Goal: Information Seeking & Learning: Learn about a topic

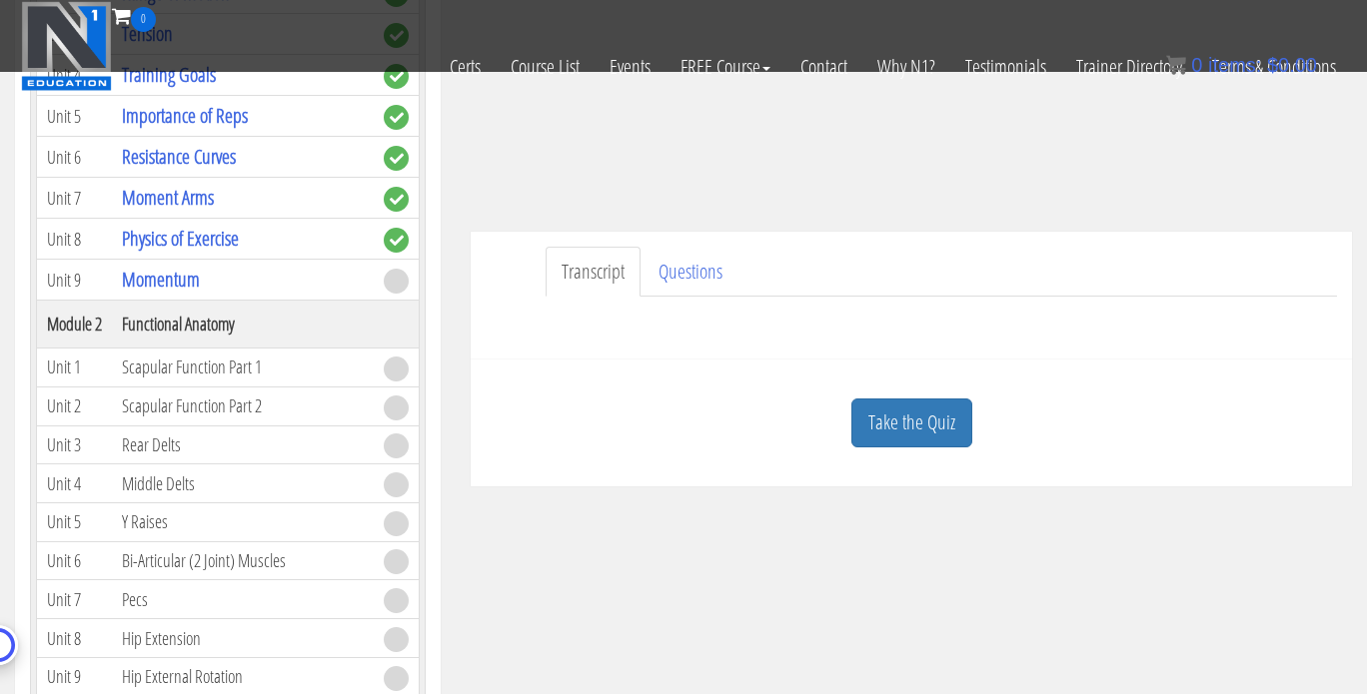
scroll to position [375, 0]
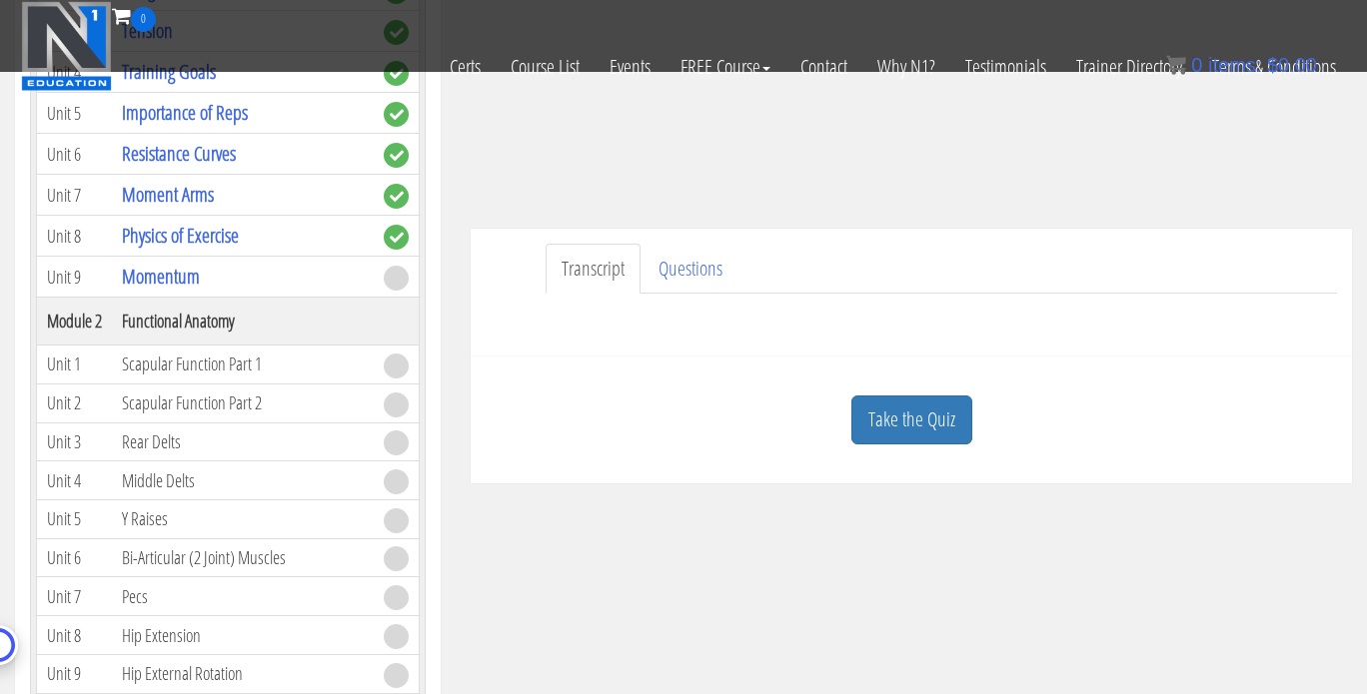
click at [1361, 95] on div "[PERSON_NAME] [PERSON_NAME][EMAIL_ADDRESS][DOMAIN_NAME] [DATE] [TECHNICAL_ID] T…" at bounding box center [911, 122] width 911 height 722
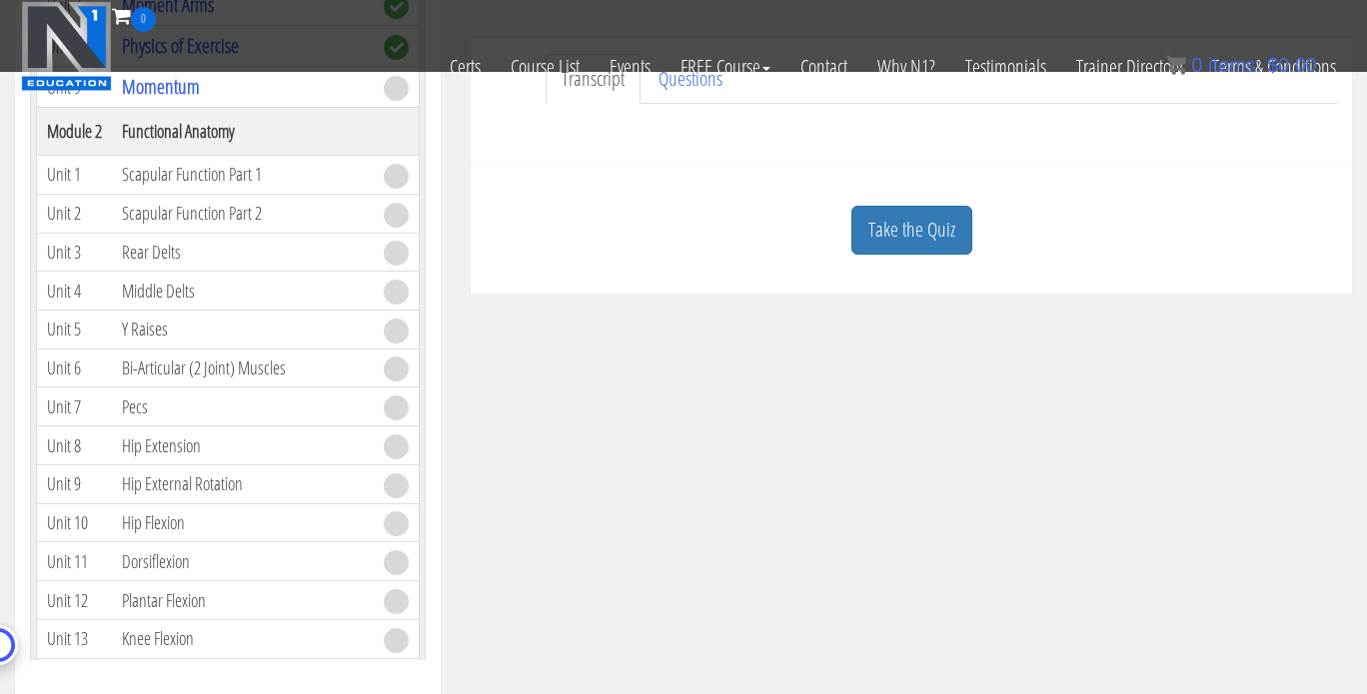
scroll to position [561, 0]
click at [943, 227] on link "Take the Quiz" at bounding box center [911, 233] width 121 height 49
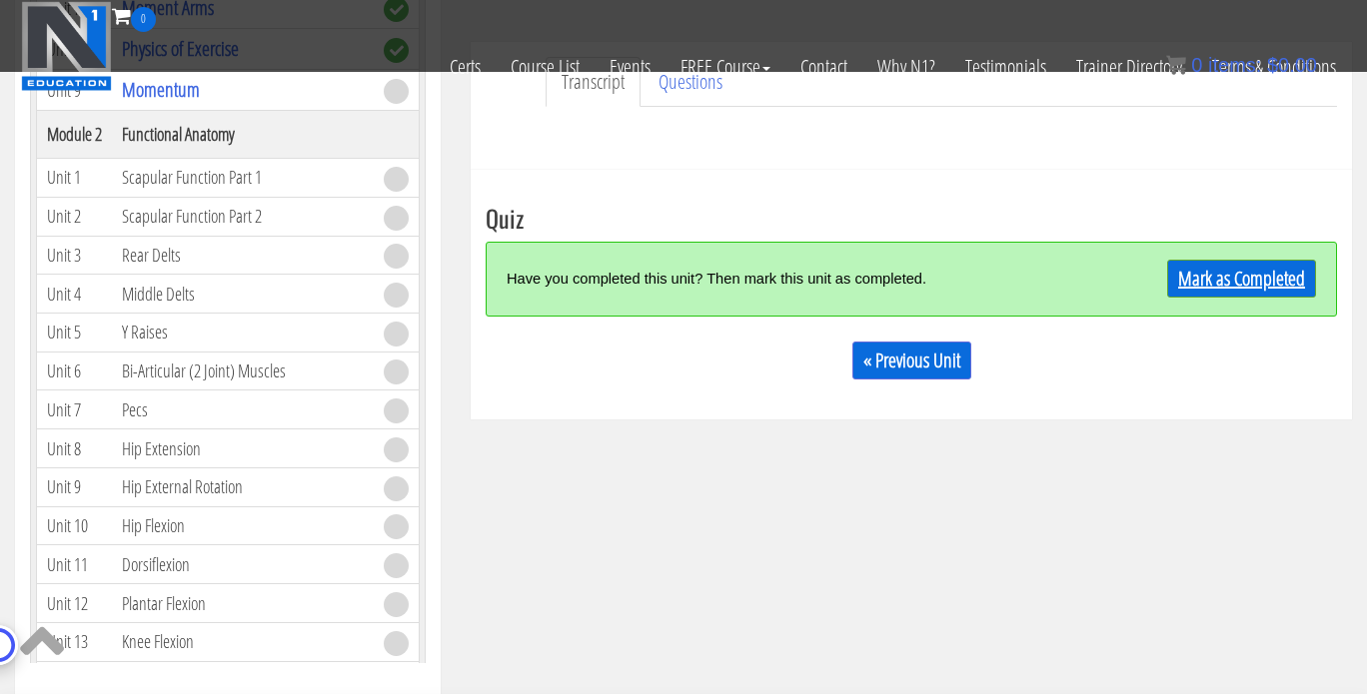
click at [1214, 279] on link "Mark as Completed" at bounding box center [1241, 279] width 149 height 38
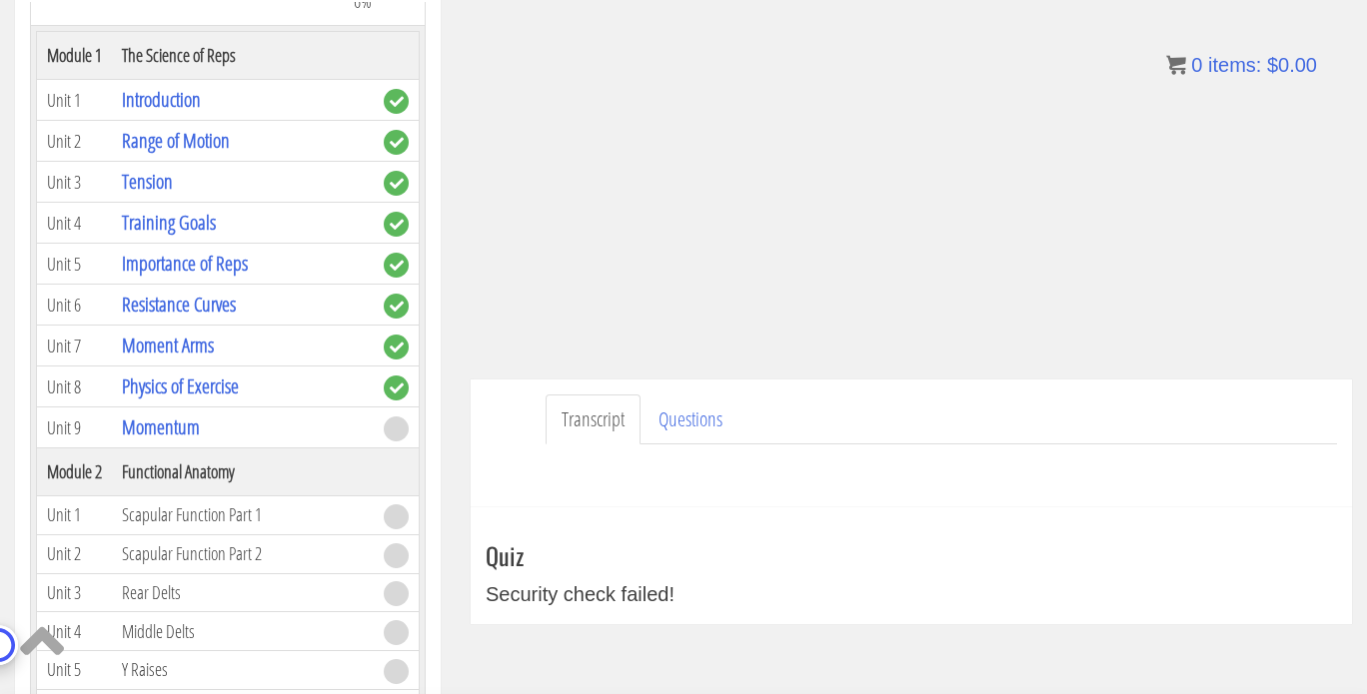
scroll to position [327, 0]
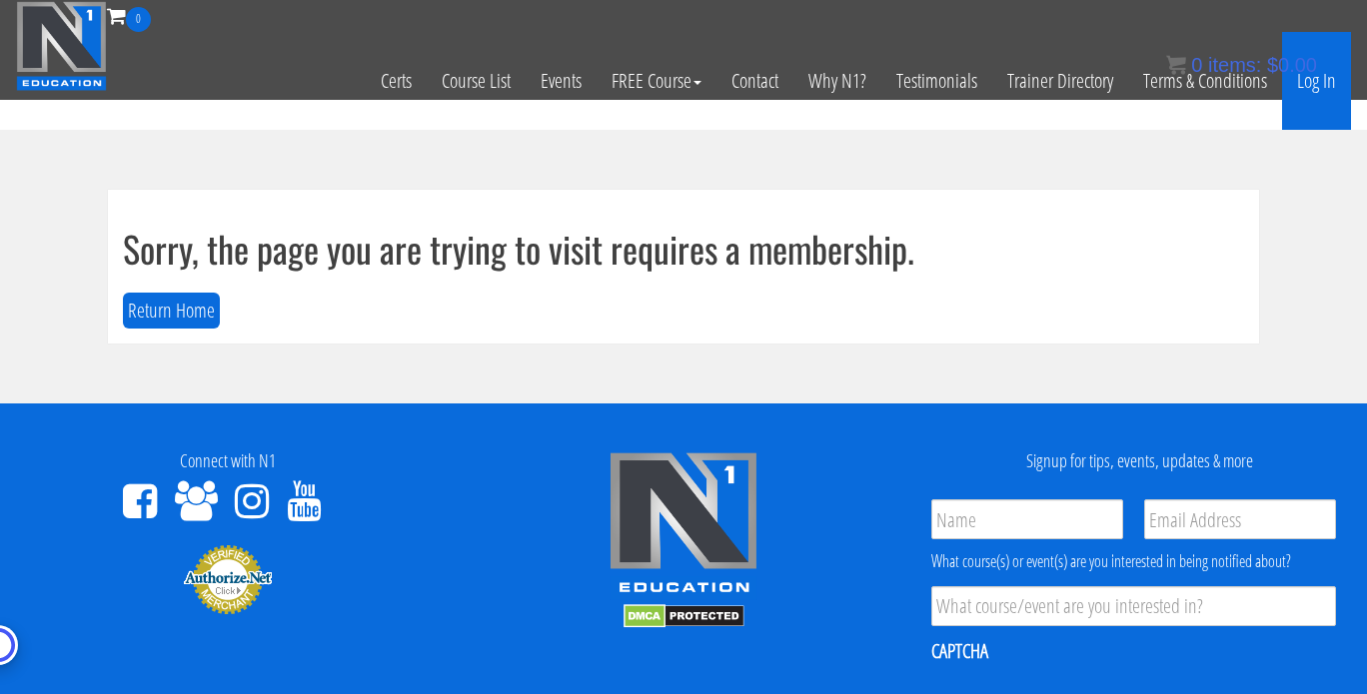
click at [1315, 90] on link "Log In" at bounding box center [1316, 81] width 69 height 98
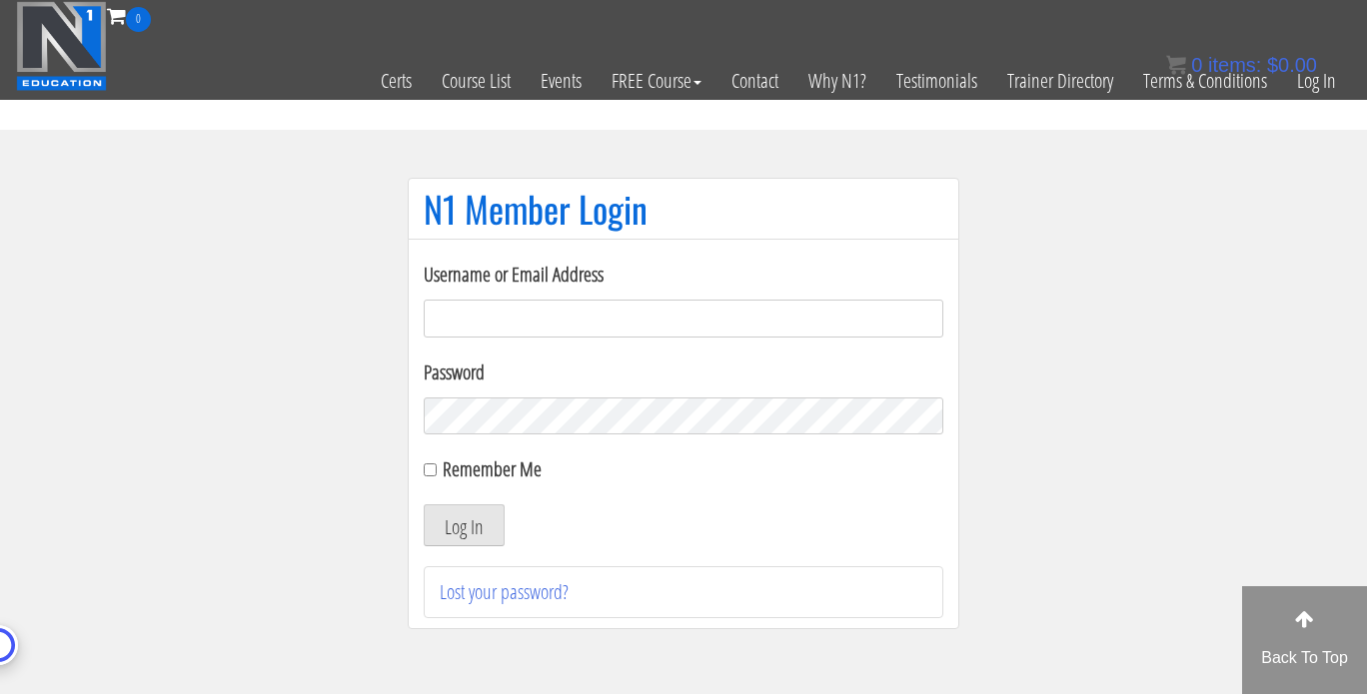
click at [469, 456] on label "Remember Me" at bounding box center [492, 469] width 99 height 27
click at [437, 464] on input "Remember Me" at bounding box center [430, 470] width 13 height 13
checkbox input "true"
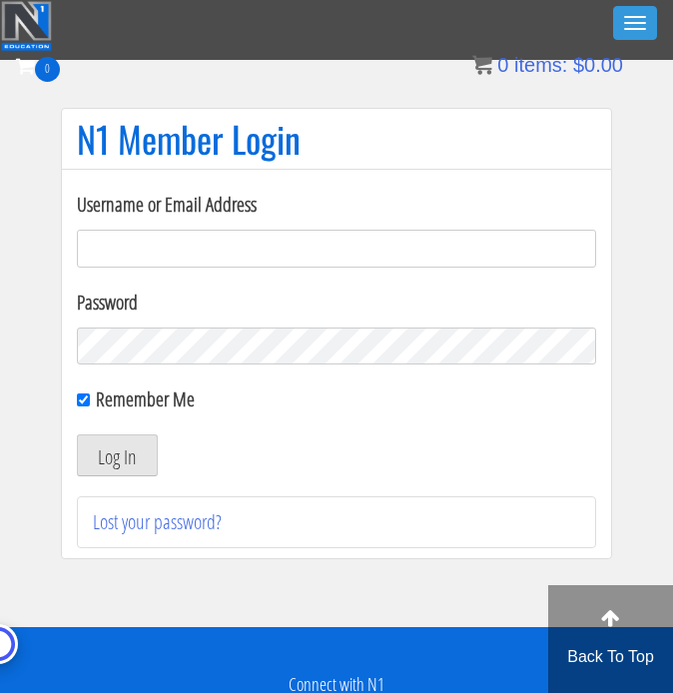
click at [222, 250] on input "Username or Email Address" at bounding box center [336, 249] width 519 height 38
type input "[PERSON_NAME][EMAIL_ADDRESS][DOMAIN_NAME]"
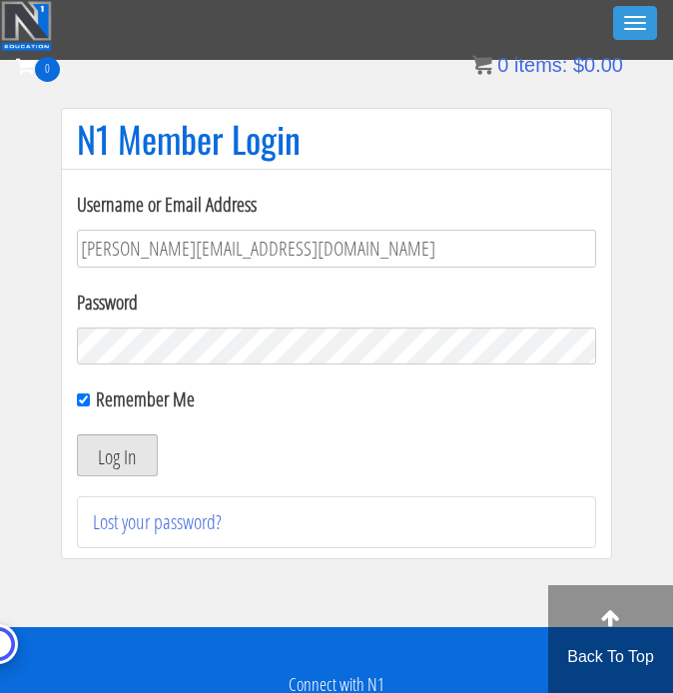
click at [131, 472] on button "Log In" at bounding box center [117, 456] width 81 height 42
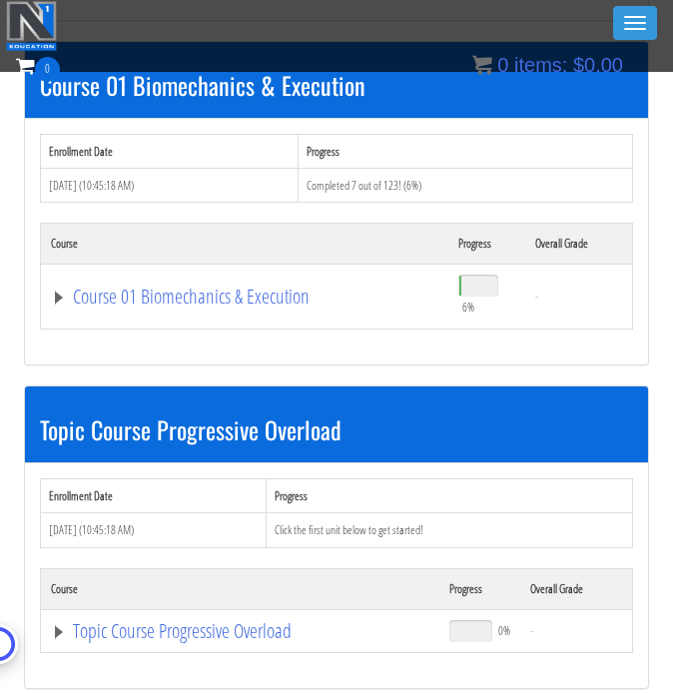
scroll to position [554, 0]
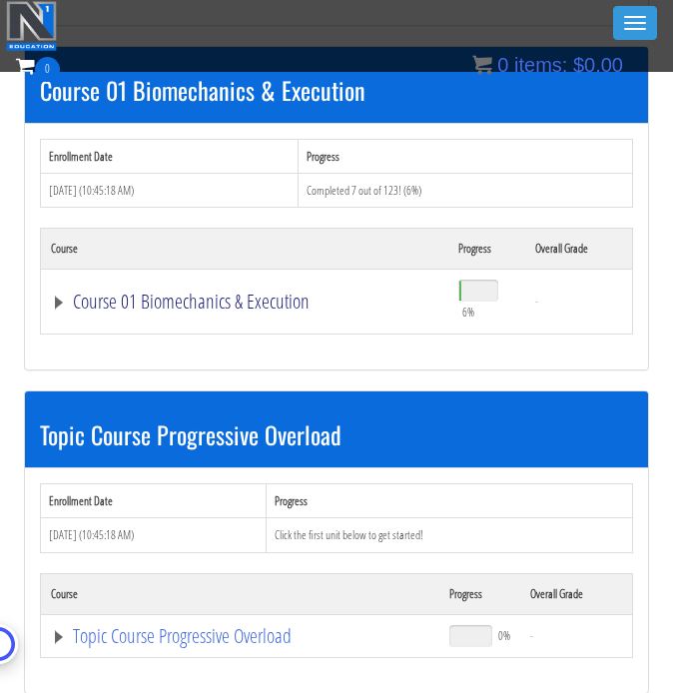
click at [59, 296] on link "Course 01 Biomechanics & Execution" at bounding box center [245, 302] width 388 height 20
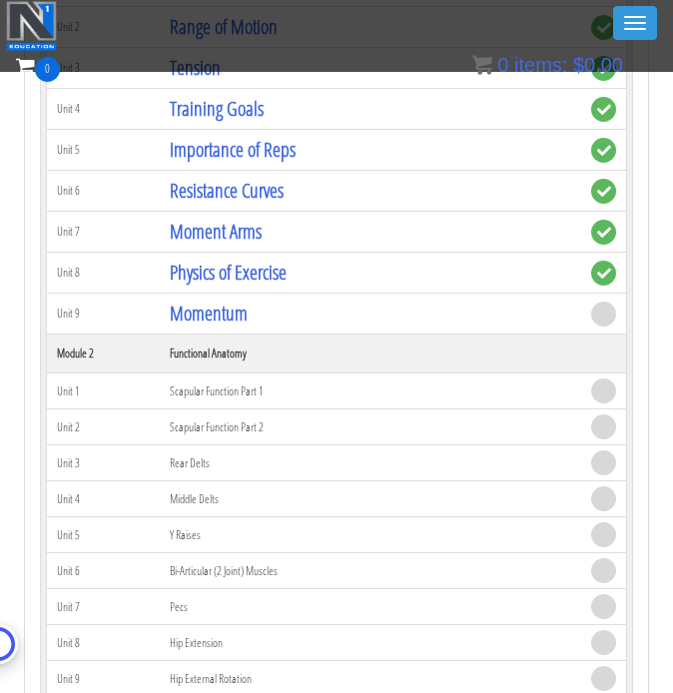
scroll to position [959, 0]
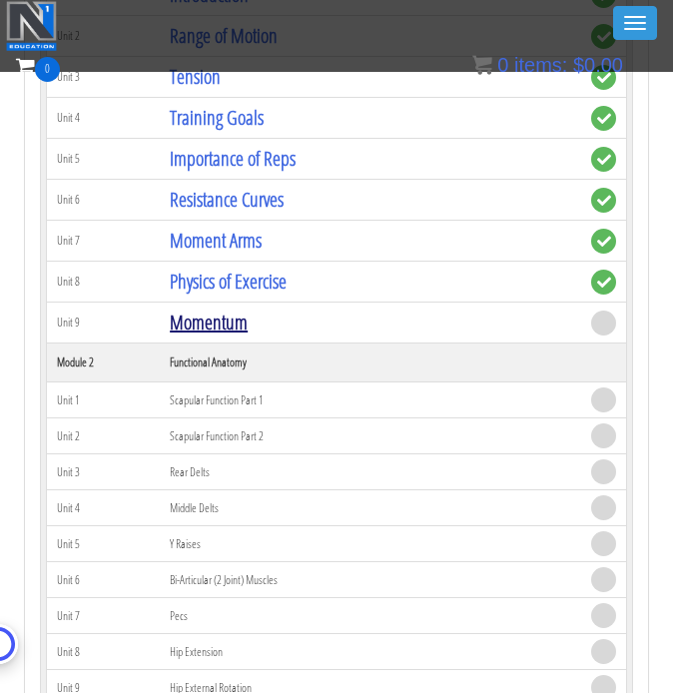
click at [230, 321] on link "Momentum" at bounding box center [209, 322] width 78 height 27
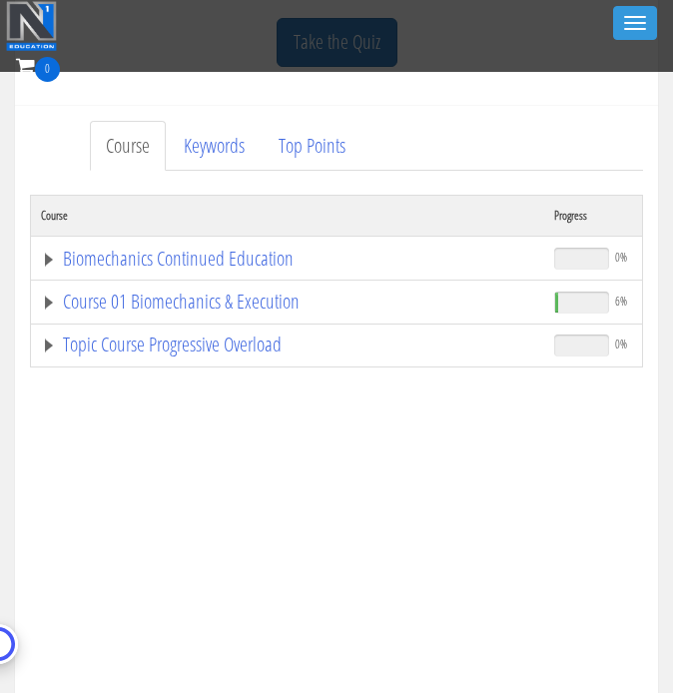
scroll to position [591, 0]
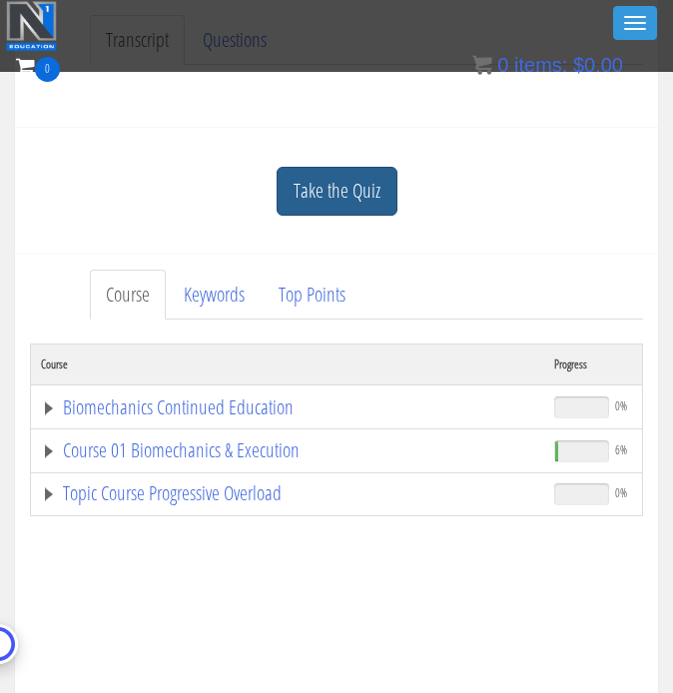
click at [338, 187] on link "Take the Quiz" at bounding box center [337, 191] width 121 height 49
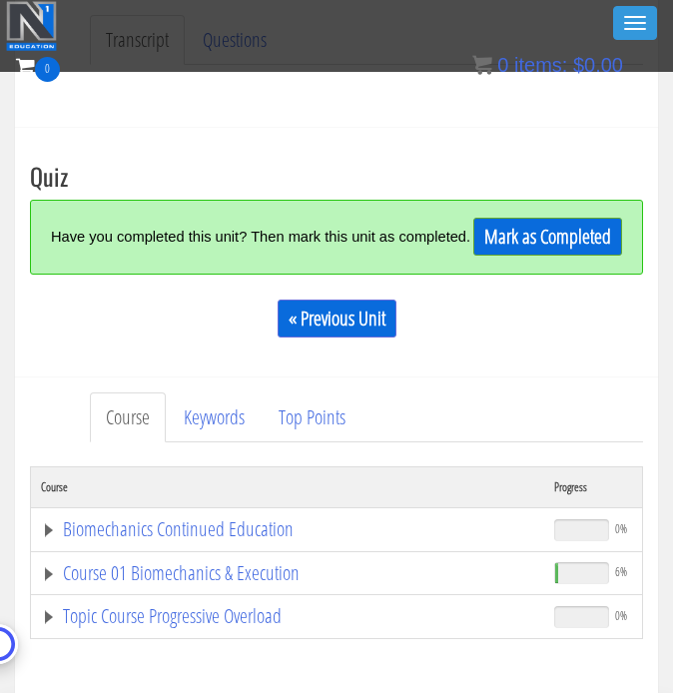
scroll to position [559, 0]
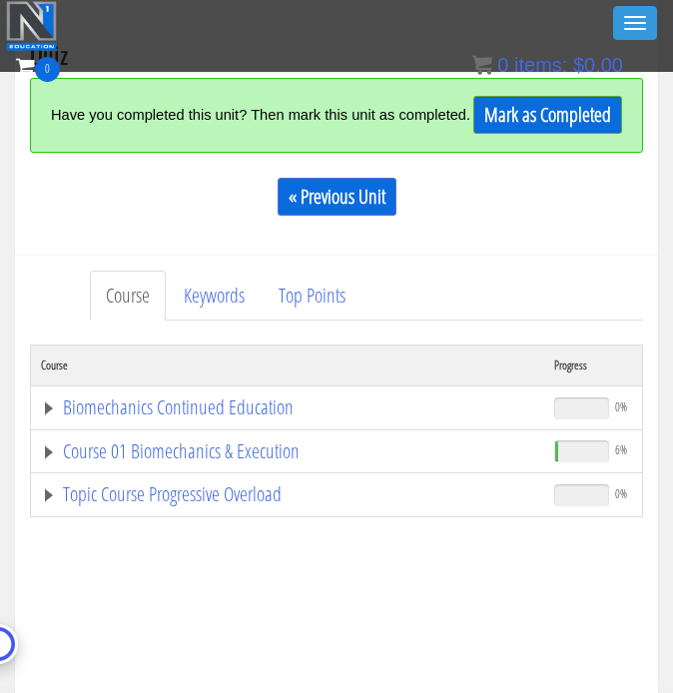
click at [554, 113] on div "0 Certs Course List Events FREE Course Course Preview – Biomechanics Course Pre…" at bounding box center [336, 86] width 641 height 70
click at [524, 113] on div "0 Certs Course List Events FREE Course Course Preview – Biomechanics Course Pre…" at bounding box center [336, 86] width 641 height 70
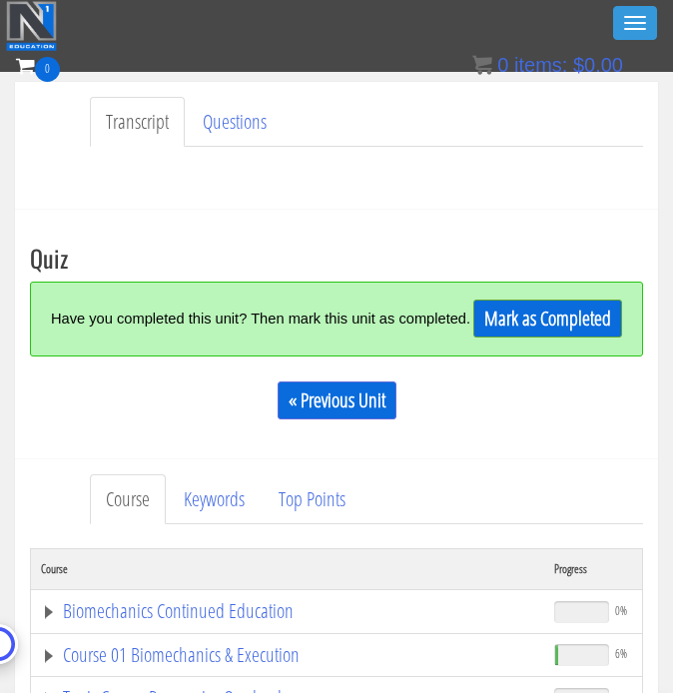
scroll to position [358, 0]
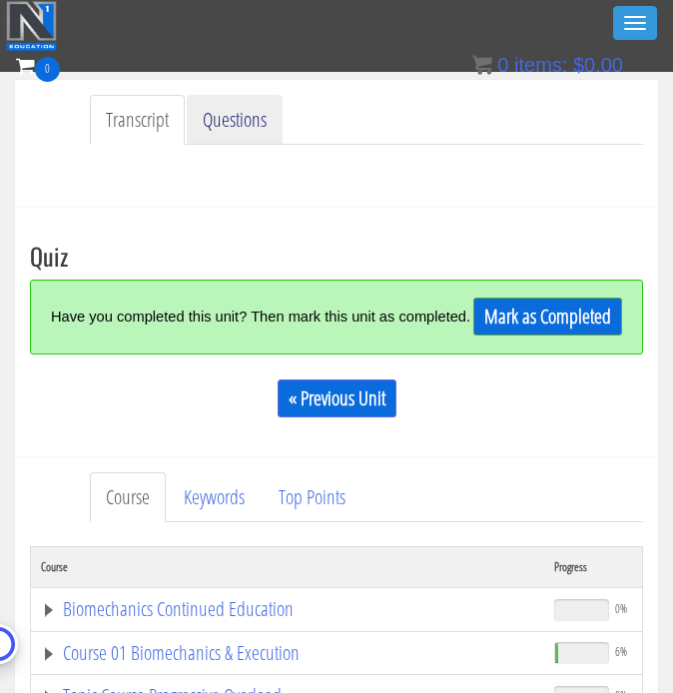
click at [231, 123] on link "Questions" at bounding box center [235, 120] width 96 height 51
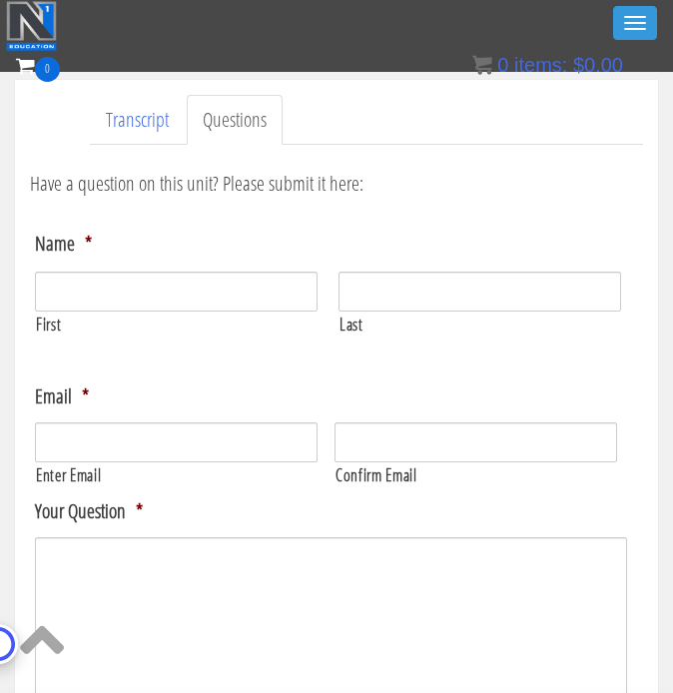
scroll to position [1004, 0]
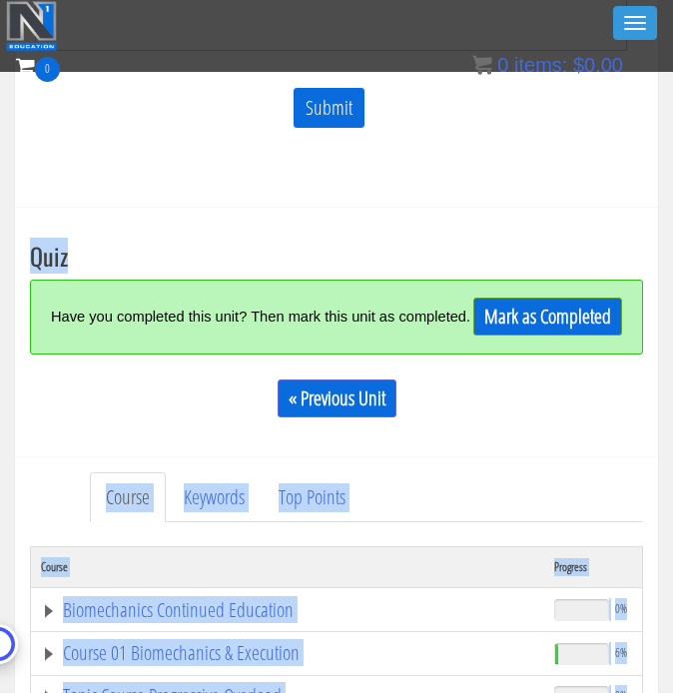
drag, startPoint x: 328, startPoint y: 111, endPoint x: 495, endPoint y: 213, distance: 196.3
click at [495, 213] on div "Take the Quiz Quiz Have you completed this unit? Then mark this unit as complet…" at bounding box center [336, 332] width 643 height 249
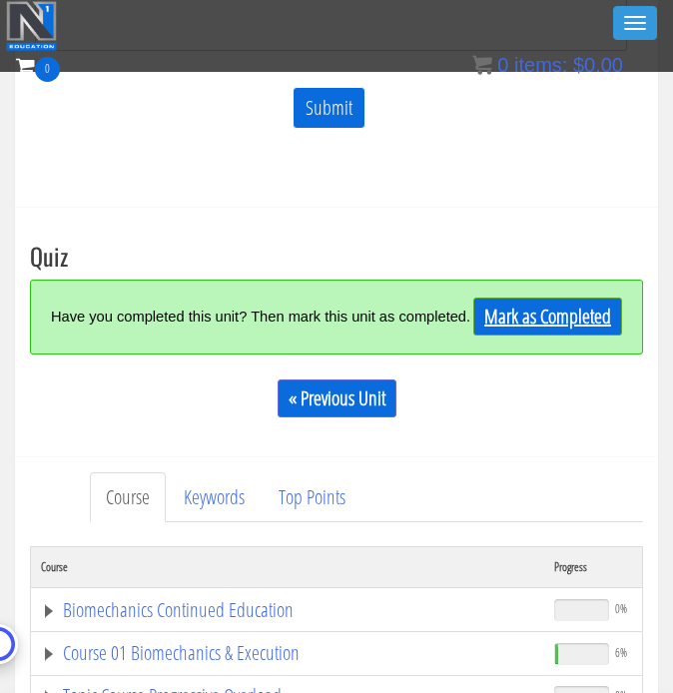
click at [583, 319] on link "Mark as Completed" at bounding box center [547, 317] width 149 height 38
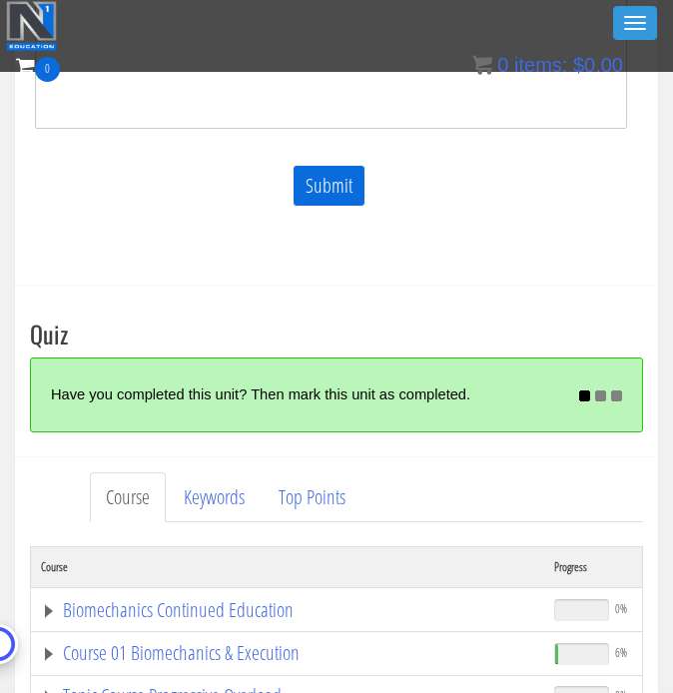
scroll to position [1024, 0]
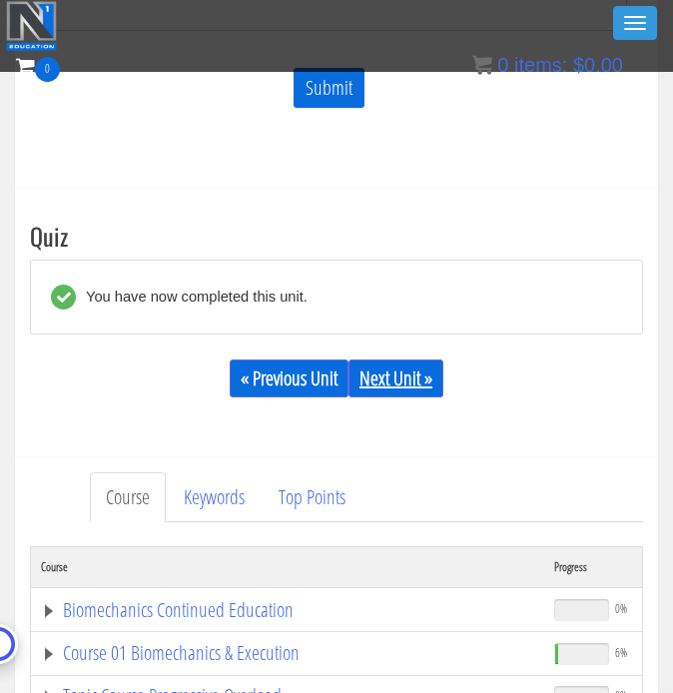
click at [390, 381] on link "Next Unit »" at bounding box center [396, 379] width 95 height 38
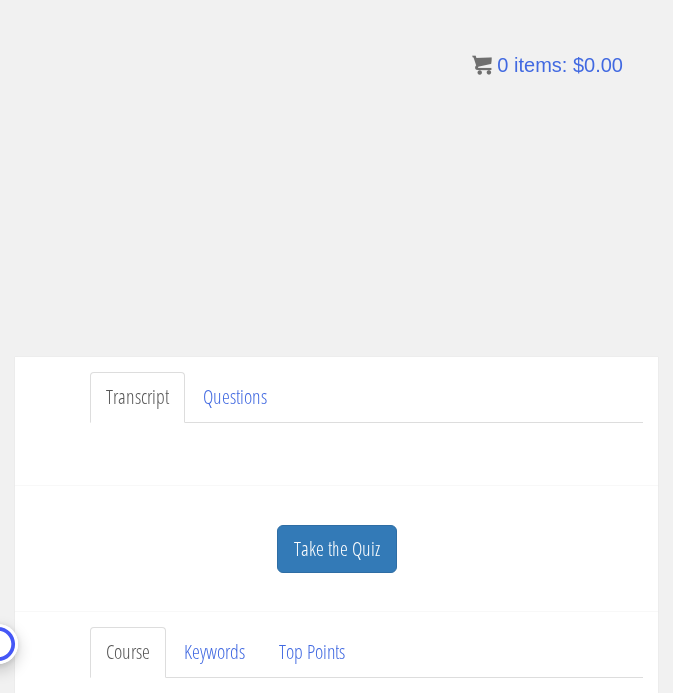
scroll to position [180, 0]
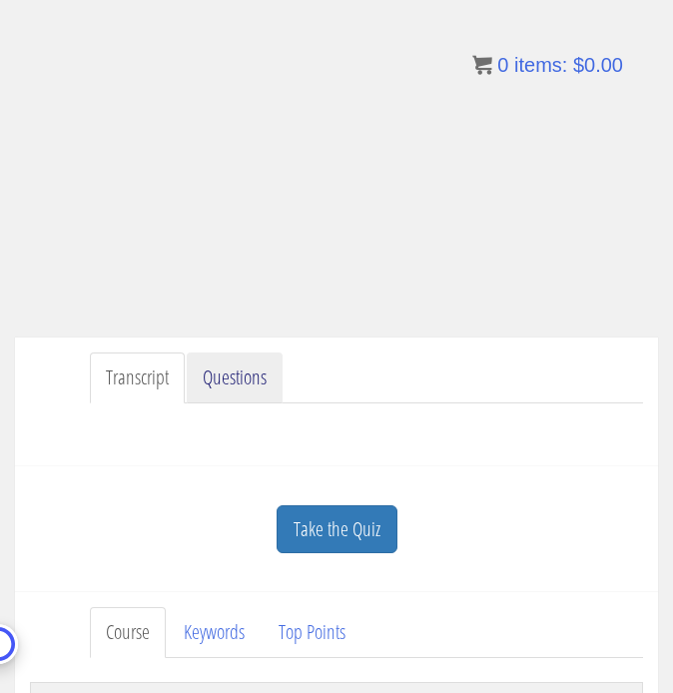
click at [228, 381] on link "Questions" at bounding box center [235, 378] width 96 height 51
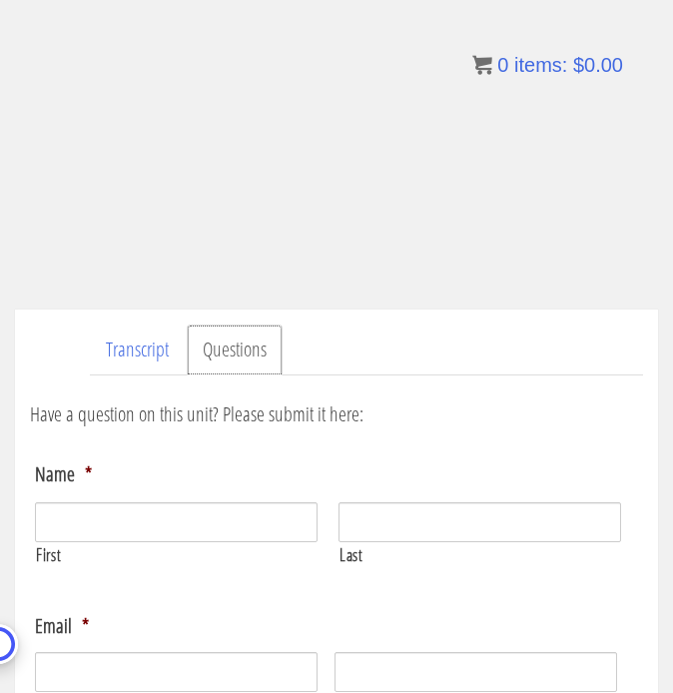
scroll to position [207, 0]
click at [142, 358] on link "Transcript" at bounding box center [137, 351] width 95 height 51
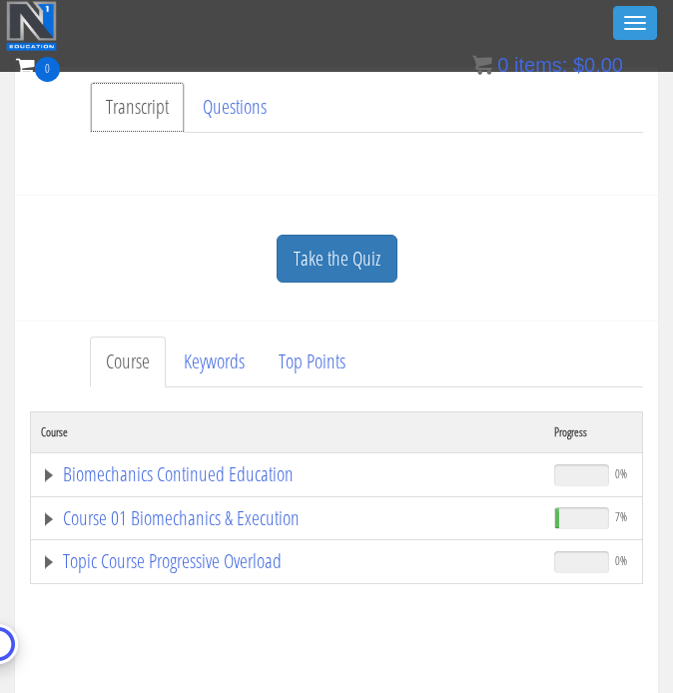
scroll to position [402, 0]
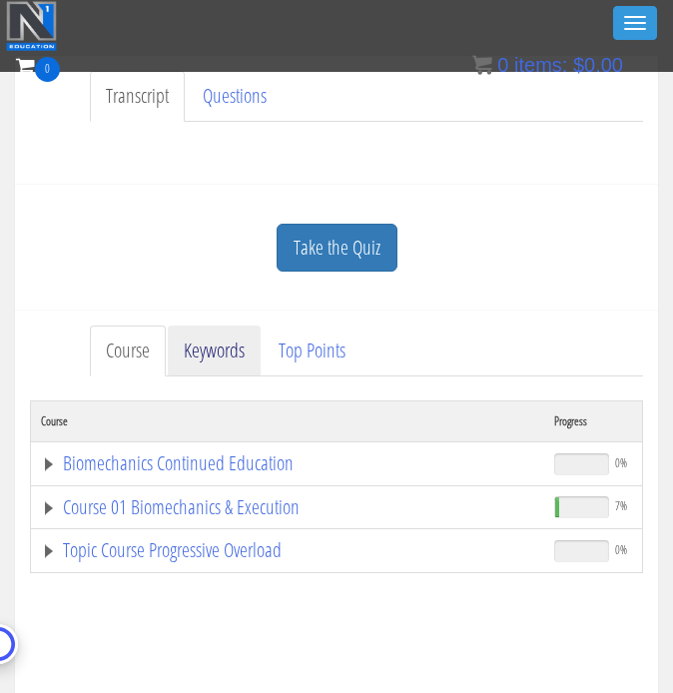
click at [224, 355] on link "Keywords" at bounding box center [214, 351] width 93 height 51
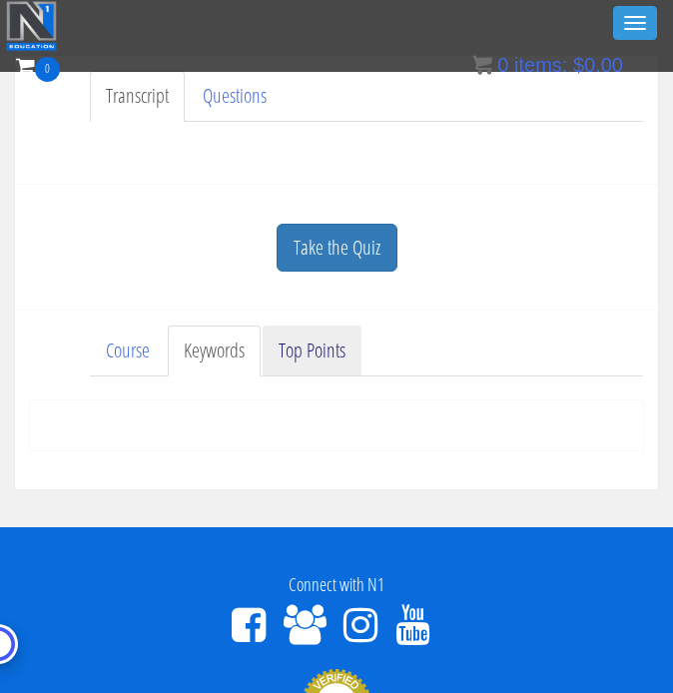
click at [316, 340] on link "Top Points" at bounding box center [312, 351] width 99 height 51
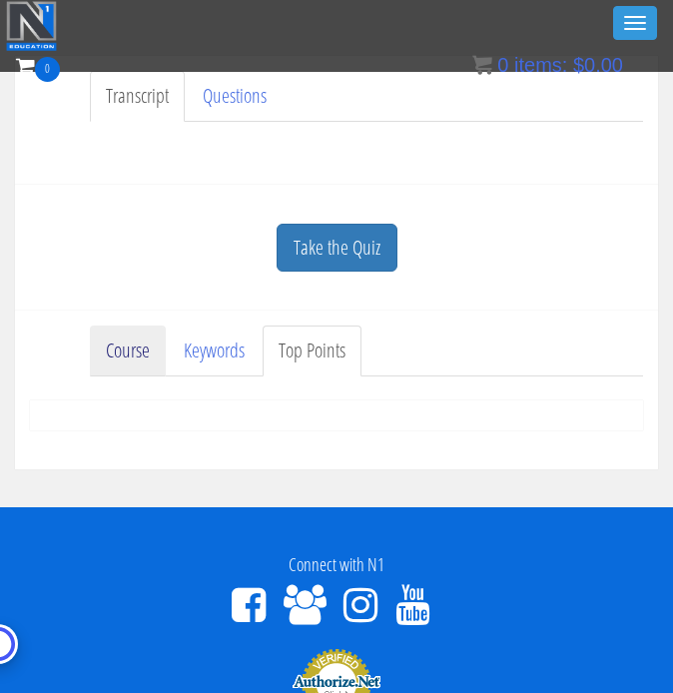
click at [146, 349] on link "Course" at bounding box center [128, 351] width 76 height 51
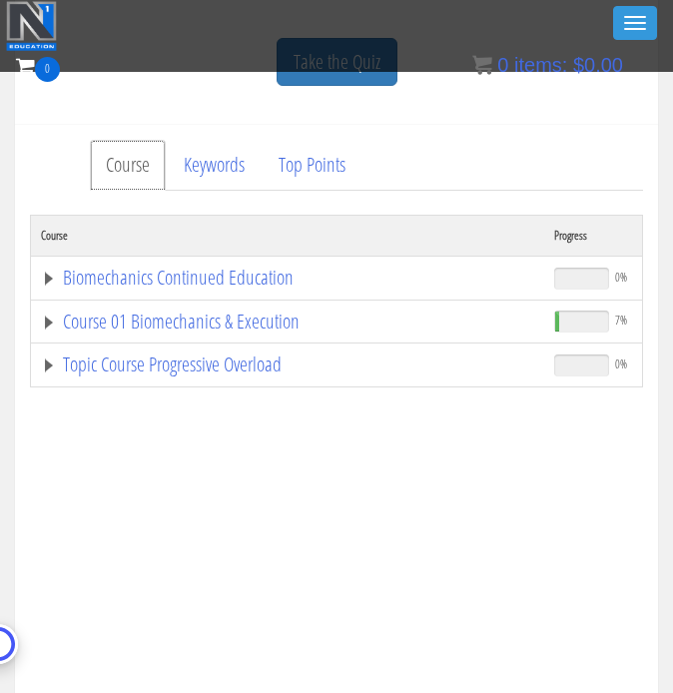
scroll to position [581, 0]
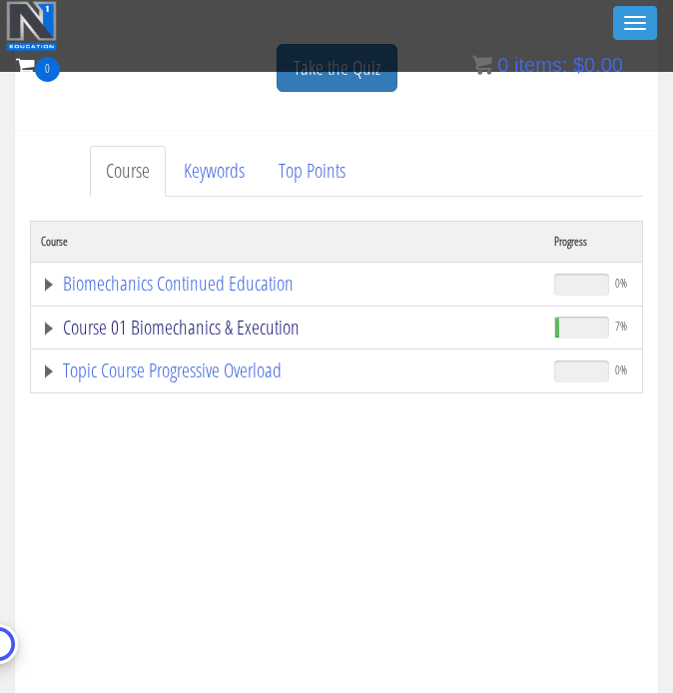
click at [50, 330] on link "Course 01 Biomechanics & Execution" at bounding box center [287, 328] width 493 height 20
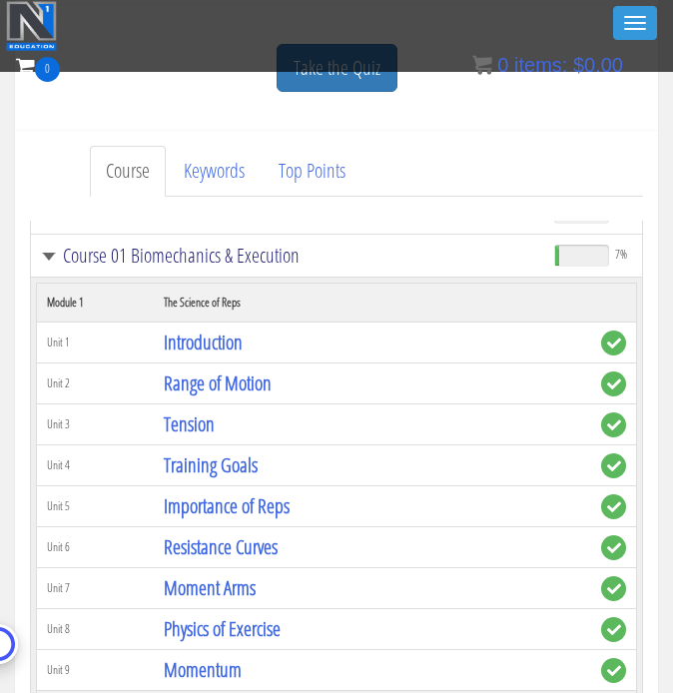
scroll to position [75, 0]
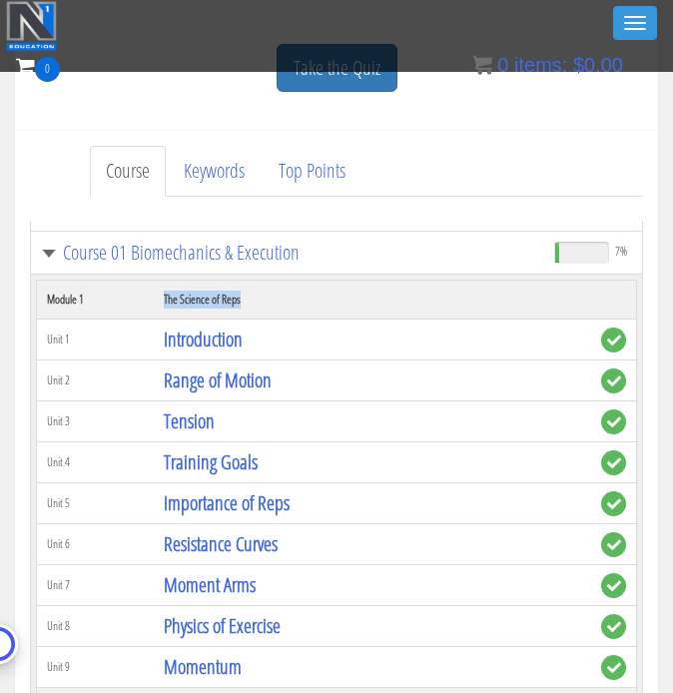
drag, startPoint x: 148, startPoint y: 287, endPoint x: 247, endPoint y: 298, distance: 99.5
click at [247, 298] on tr "Module 1 The Science of Reps" at bounding box center [337, 300] width 600 height 39
copy tr "The Science of Reps"
